Goal: Find specific page/section: Find specific page/section

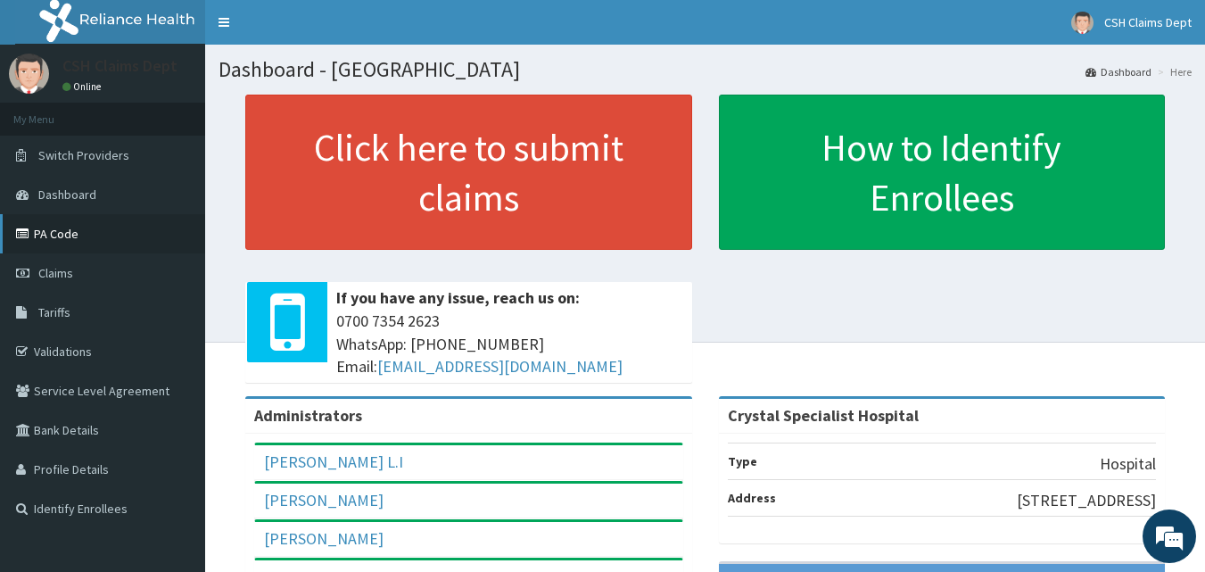
click at [46, 234] on link "PA Code" at bounding box center [102, 233] width 205 height 39
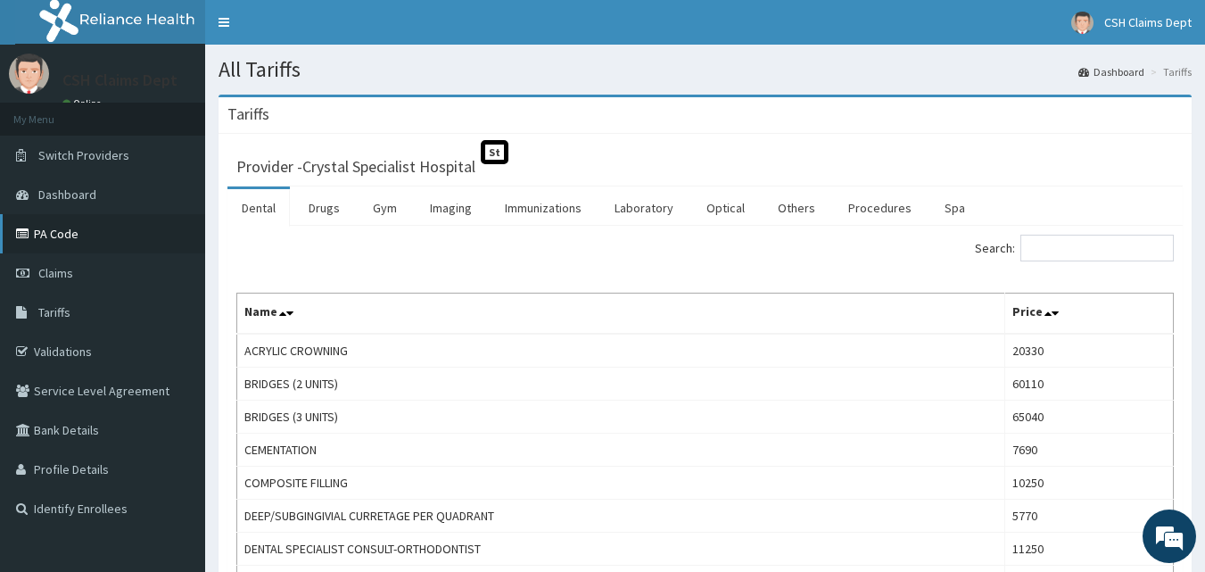
click at [64, 234] on link "PA Code" at bounding box center [102, 233] width 205 height 39
